Goal: Transaction & Acquisition: Purchase product/service

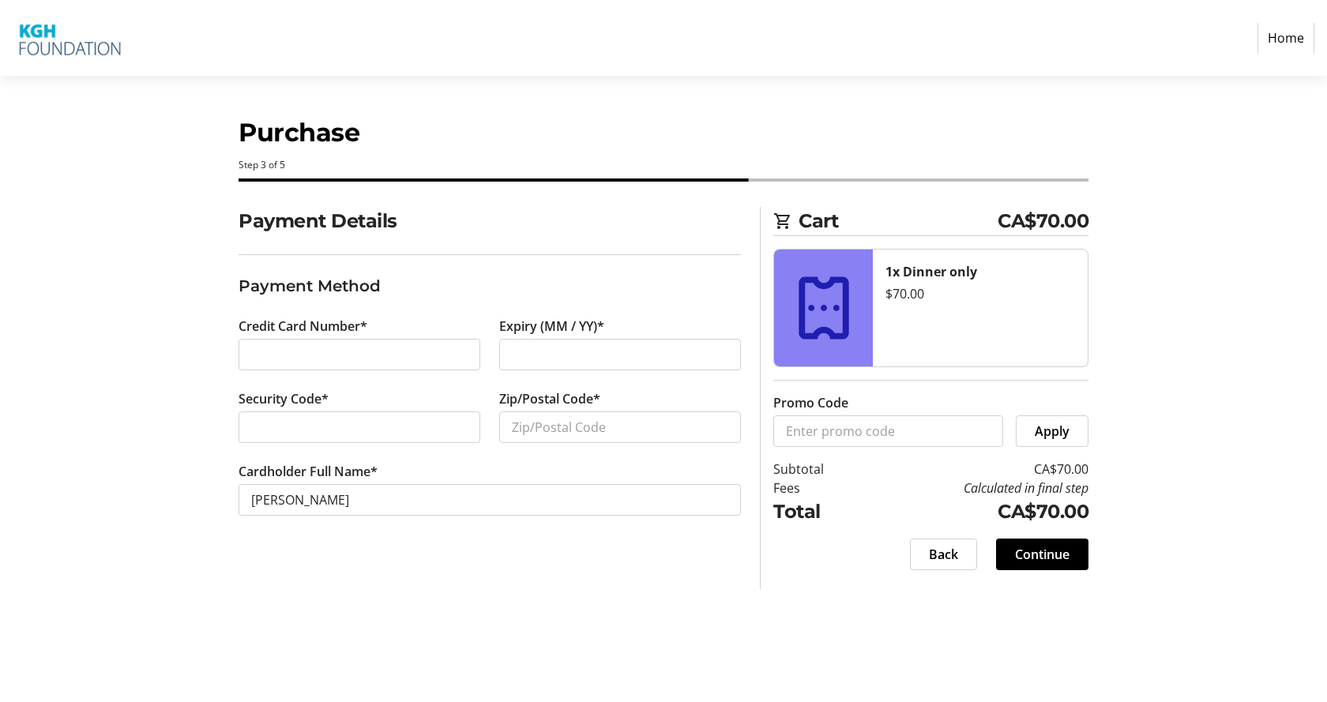
click at [644, 370] on div "Expiry (MM / YY)*" at bounding box center [620, 353] width 261 height 73
click at [566, 427] on input "Zip/Postal Code*" at bounding box center [620, 427] width 242 height 32
type input "V1Y3V1"
click at [998, 441] on span "Continue" at bounding box center [1042, 554] width 54 height 19
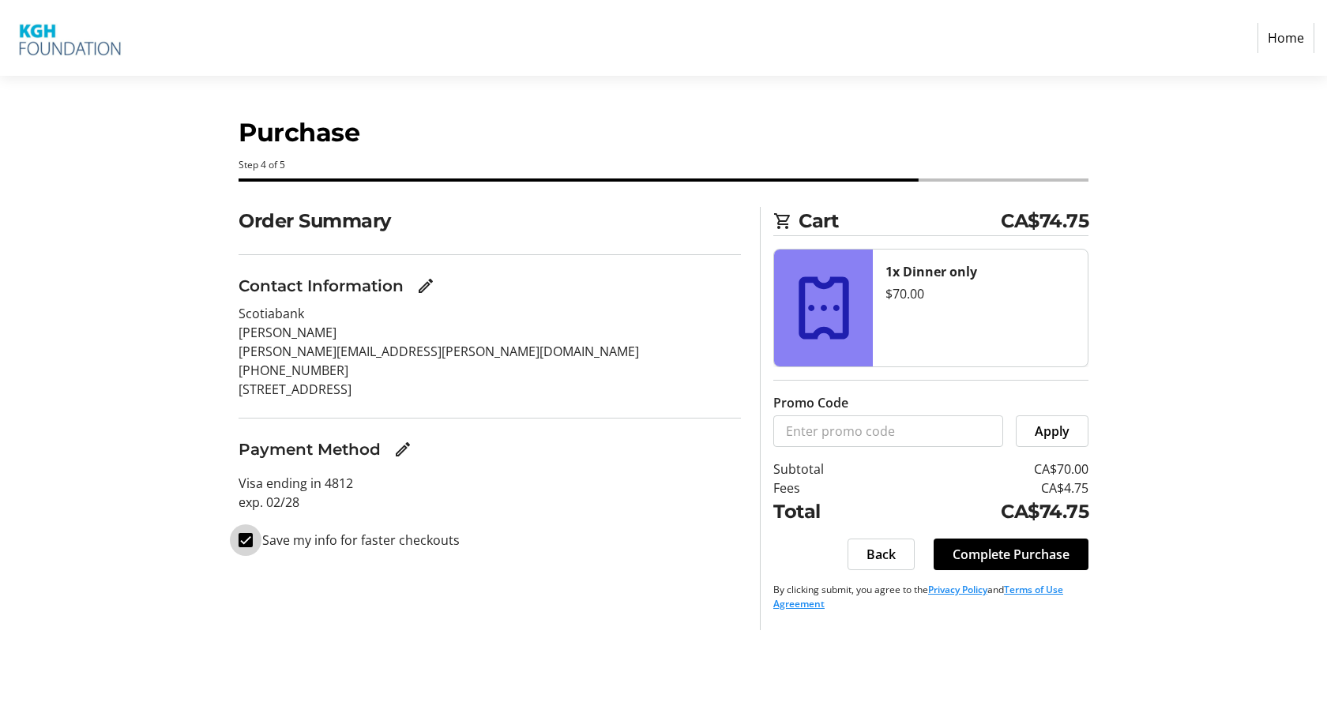
click at [247, 441] on input "Save my info for faster checkouts" at bounding box center [246, 540] width 14 height 14
checkbox input "false"
click at [998, 441] on span "Complete Purchase" at bounding box center [1011, 554] width 117 height 19
